Goal: Task Accomplishment & Management: Use online tool/utility

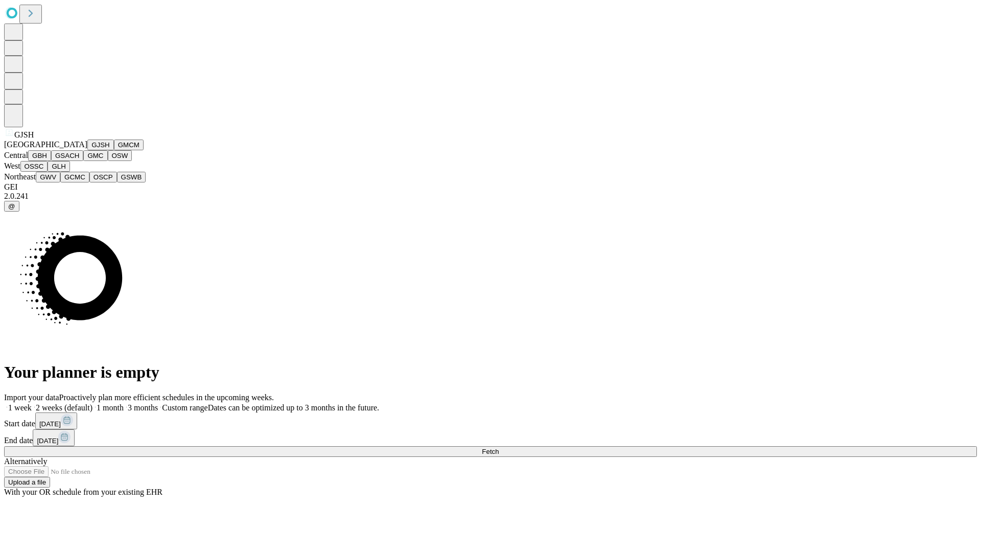
click at [87, 150] on button "GJSH" at bounding box center [100, 145] width 27 height 11
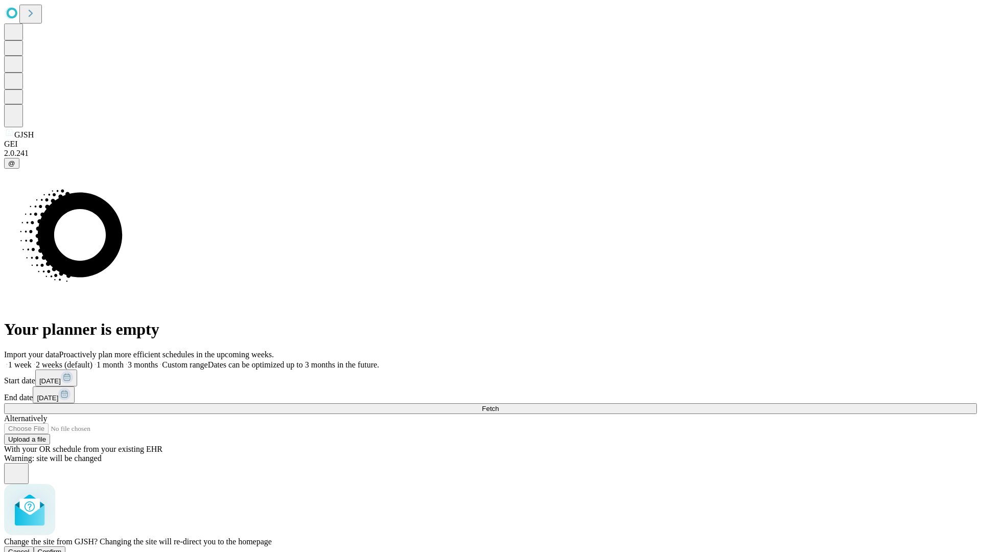
click at [62, 548] on span "Confirm" at bounding box center [50, 552] width 24 height 8
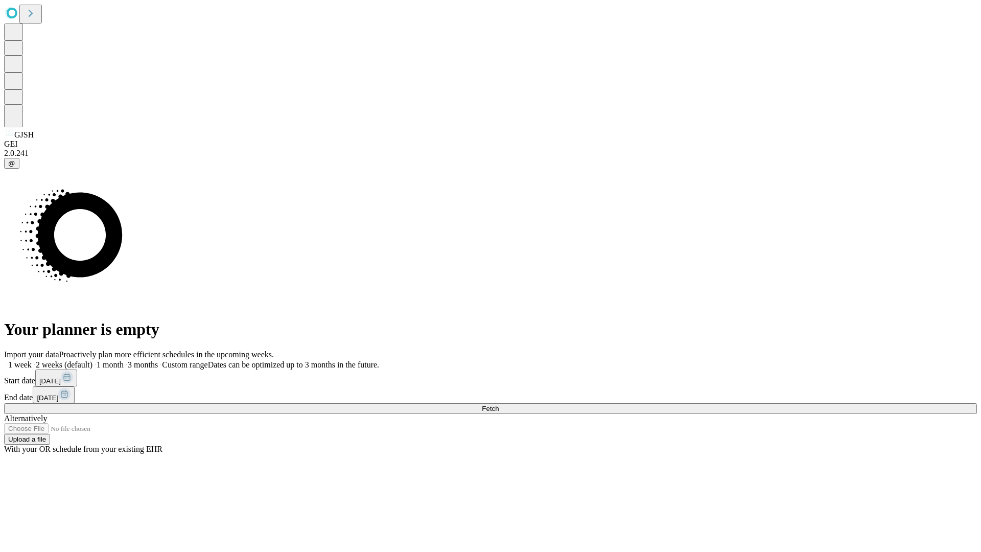
click at [93, 360] on label "2 weeks (default)" at bounding box center [62, 364] width 61 height 9
click at [499, 405] on span "Fetch" at bounding box center [490, 409] width 17 height 8
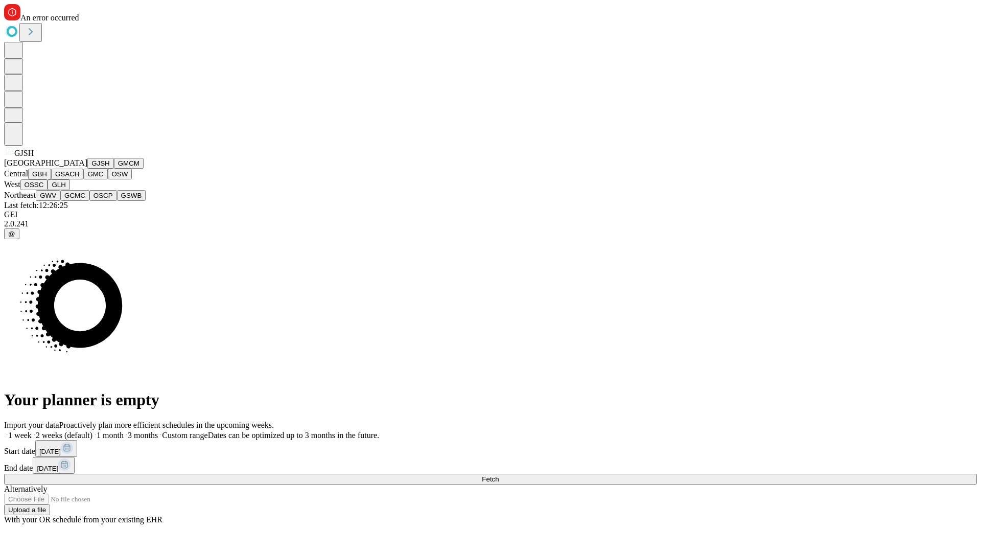
click at [114, 169] on button "GMCM" at bounding box center [129, 163] width 30 height 11
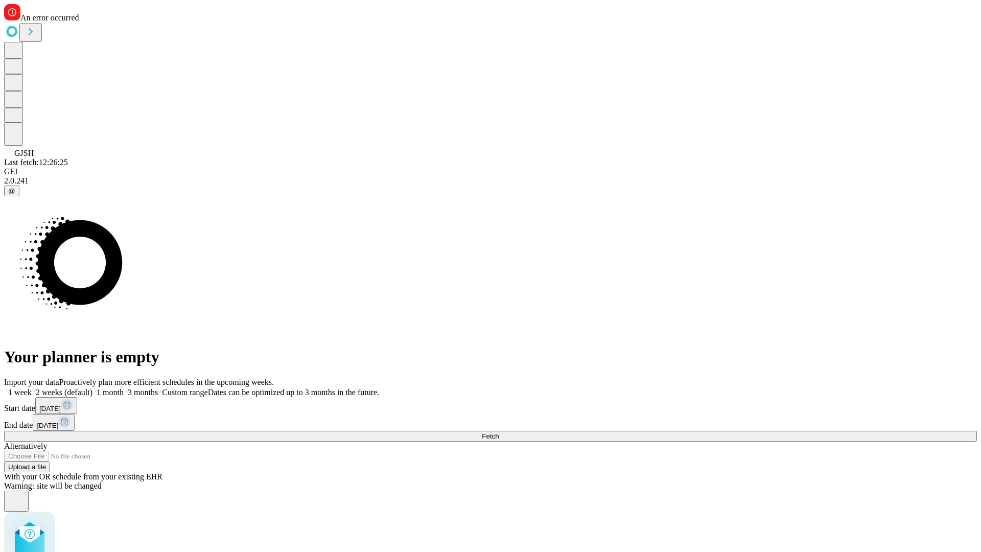
click at [93, 388] on label "2 weeks (default)" at bounding box center [62, 392] width 61 height 9
click at [499, 432] on span "Fetch" at bounding box center [490, 436] width 17 height 8
click at [93, 388] on label "2 weeks (default)" at bounding box center [62, 392] width 61 height 9
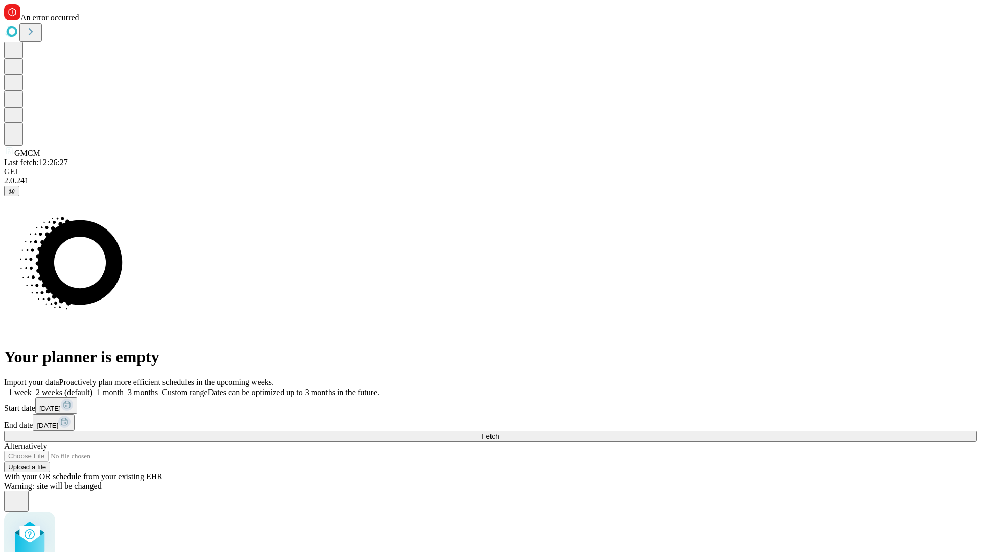
click at [499, 432] on span "Fetch" at bounding box center [490, 436] width 17 height 8
click at [93, 388] on label "2 weeks (default)" at bounding box center [62, 392] width 61 height 9
click at [499, 432] on span "Fetch" at bounding box center [490, 436] width 17 height 8
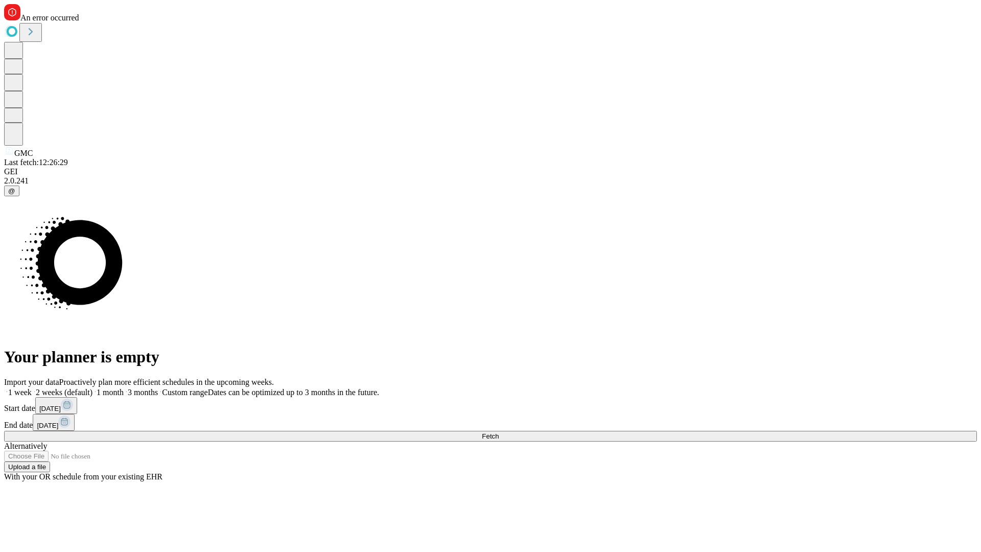
click at [93, 388] on label "2 weeks (default)" at bounding box center [62, 392] width 61 height 9
click at [499, 432] on span "Fetch" at bounding box center [490, 436] width 17 height 8
click at [93, 388] on label "2 weeks (default)" at bounding box center [62, 392] width 61 height 9
click at [499, 432] on span "Fetch" at bounding box center [490, 436] width 17 height 8
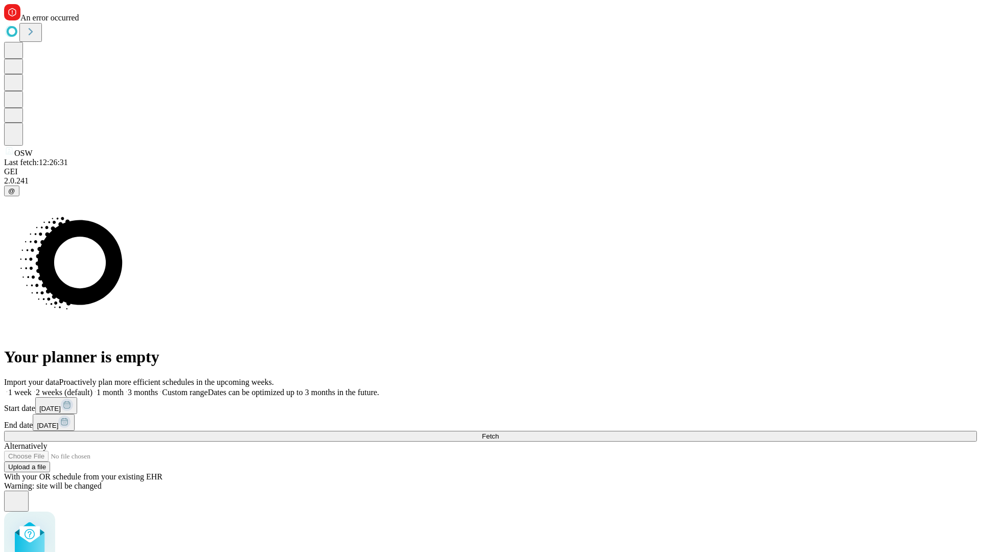
click at [93, 388] on label "2 weeks (default)" at bounding box center [62, 392] width 61 height 9
click at [499, 432] on span "Fetch" at bounding box center [490, 436] width 17 height 8
click at [93, 388] on label "2 weeks (default)" at bounding box center [62, 392] width 61 height 9
